Goal: Task Accomplishment & Management: Use online tool/utility

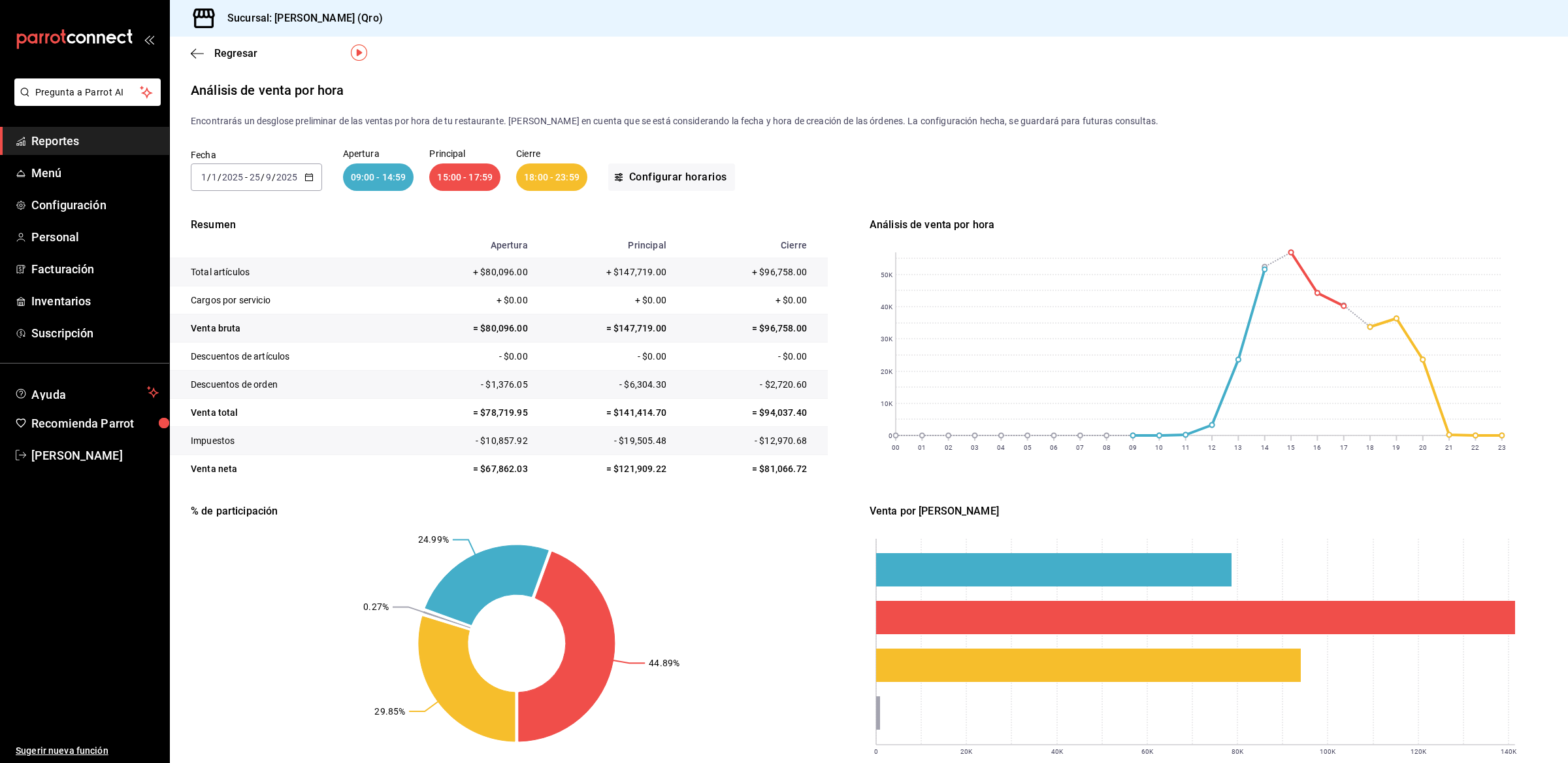
scroll to position [38, 0]
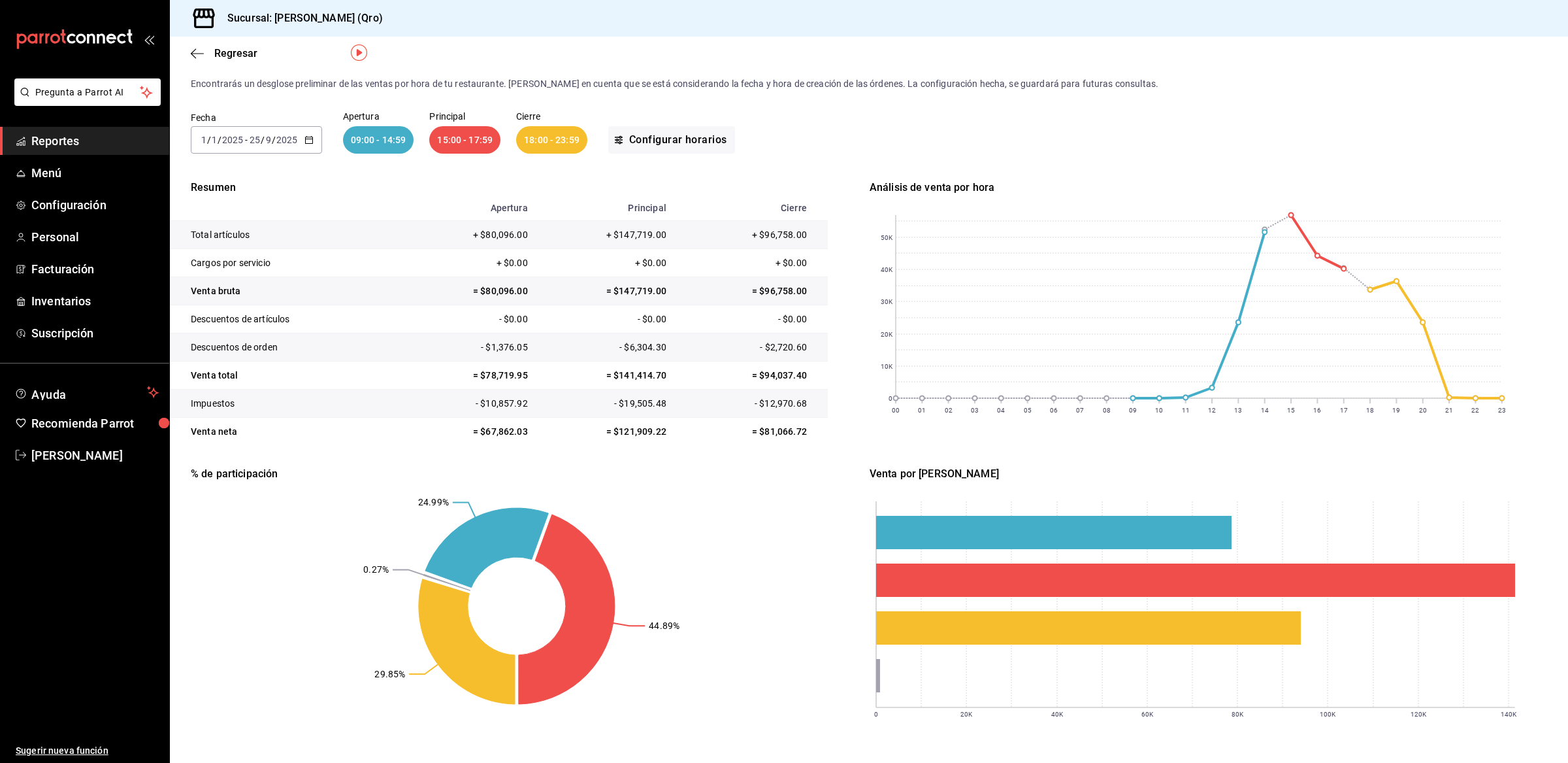
click at [90, 141] on span "Reportes" at bounding box center [95, 140] width 127 height 18
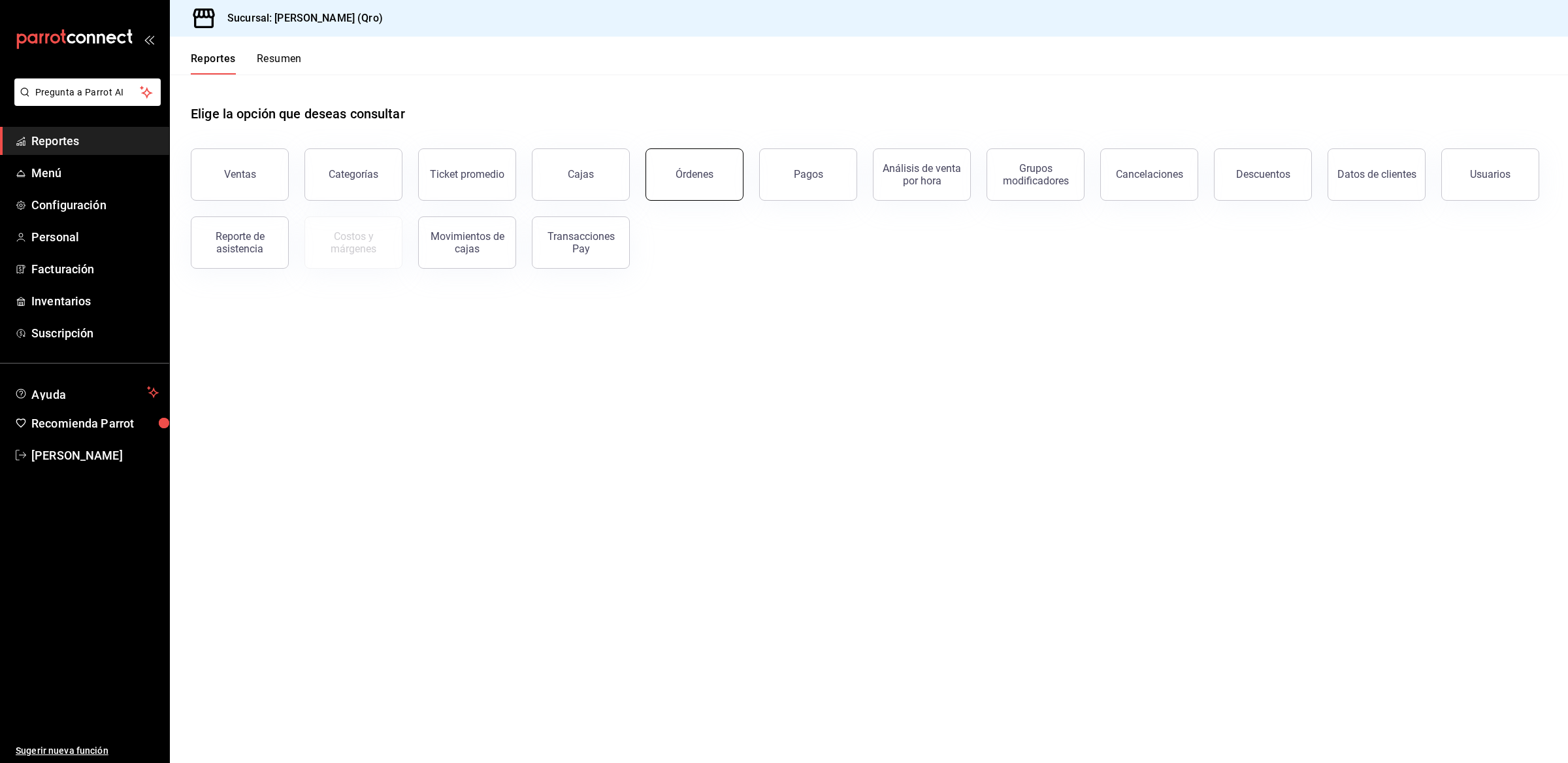
click at [690, 191] on button "Órdenes" at bounding box center [694, 175] width 98 height 53
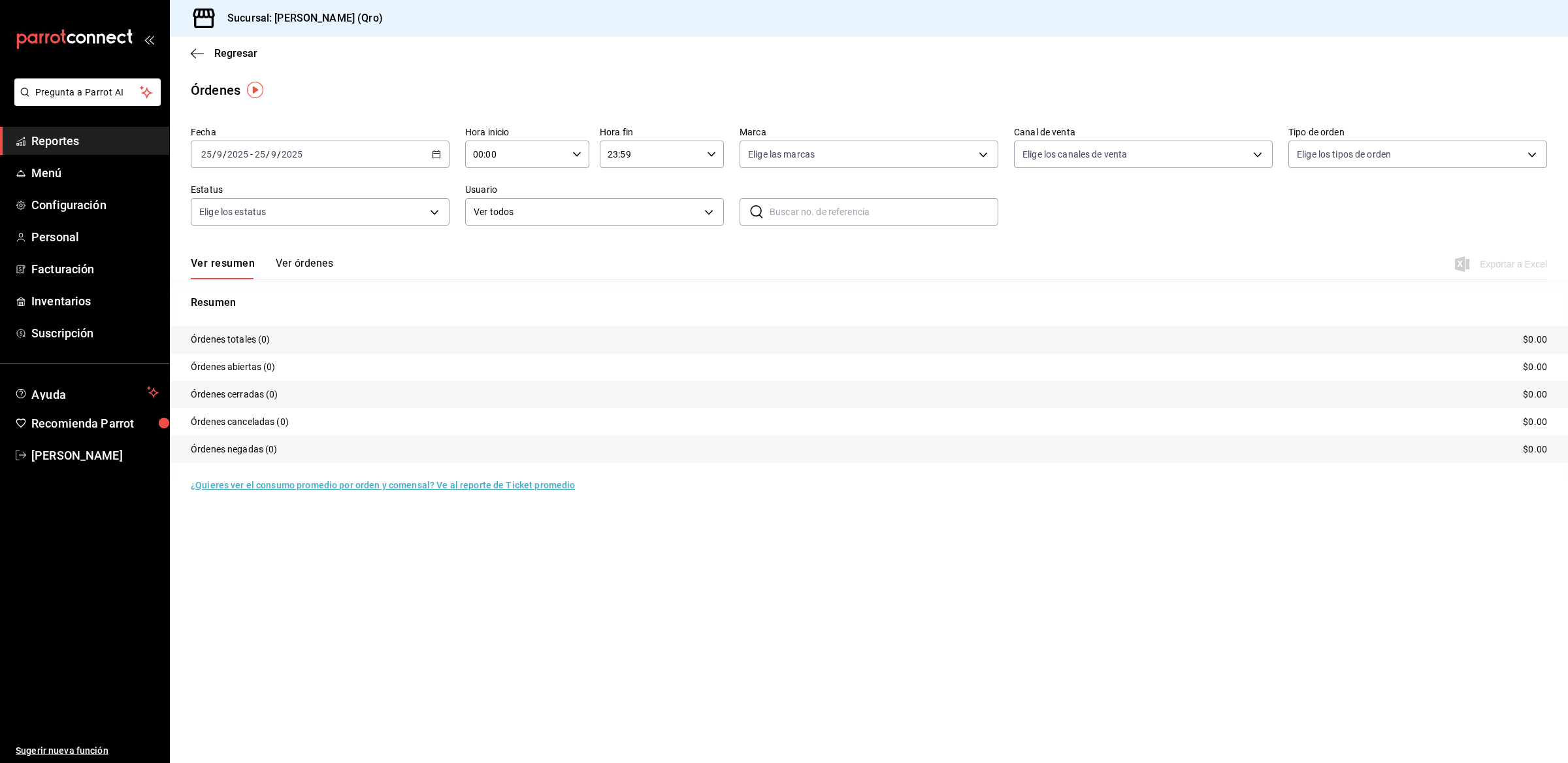
click at [433, 151] on \(Stroke\) "button" at bounding box center [436, 155] width 8 height 8
click at [232, 308] on span "Año actual" at bounding box center [252, 311] width 101 height 13
click at [1500, 267] on span "Exportar a Excel" at bounding box center [1502, 264] width 89 height 16
